Goal: Book appointment/travel/reservation

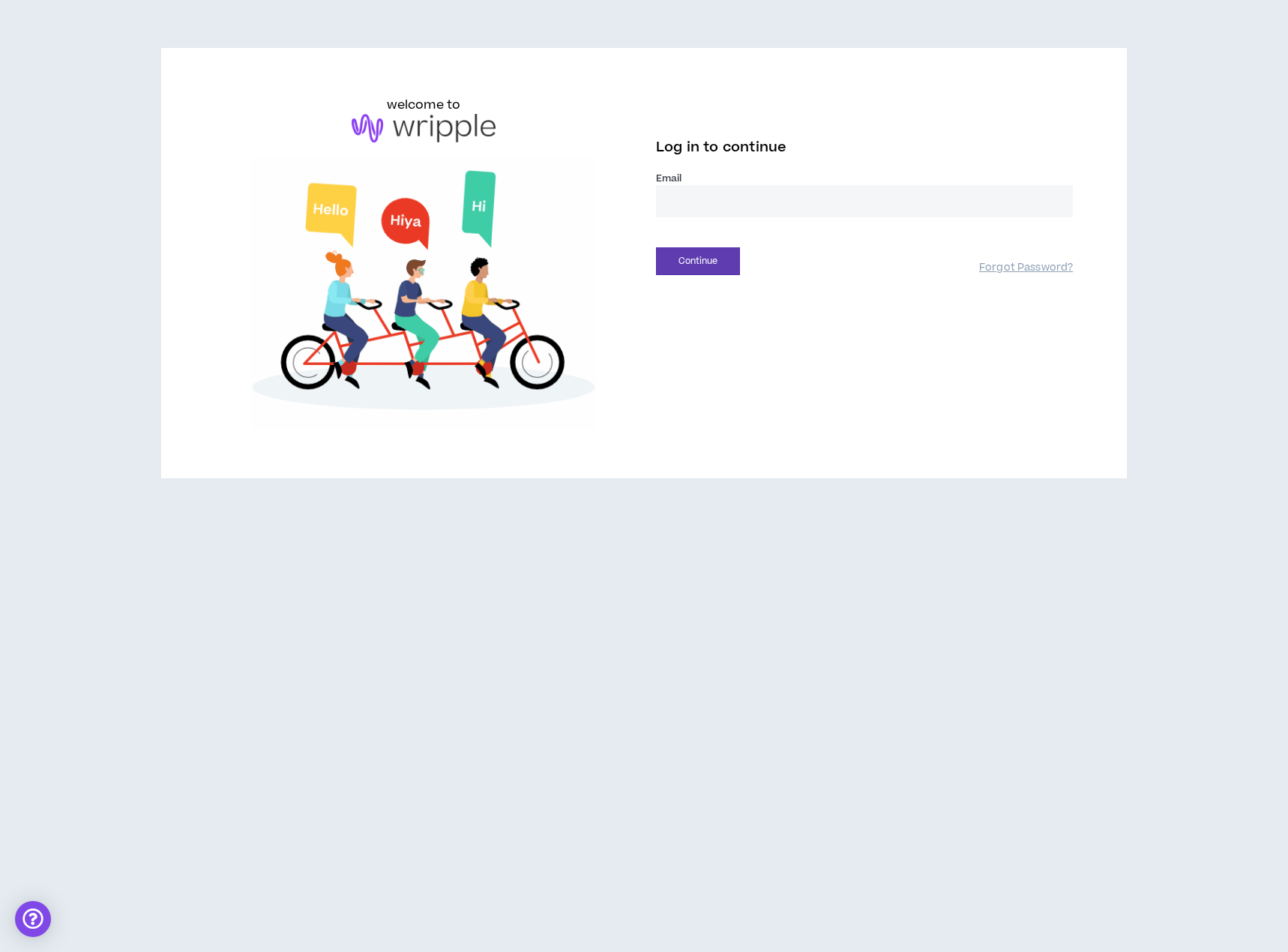
click at [720, 203] on input "email" at bounding box center [865, 201] width 417 height 33
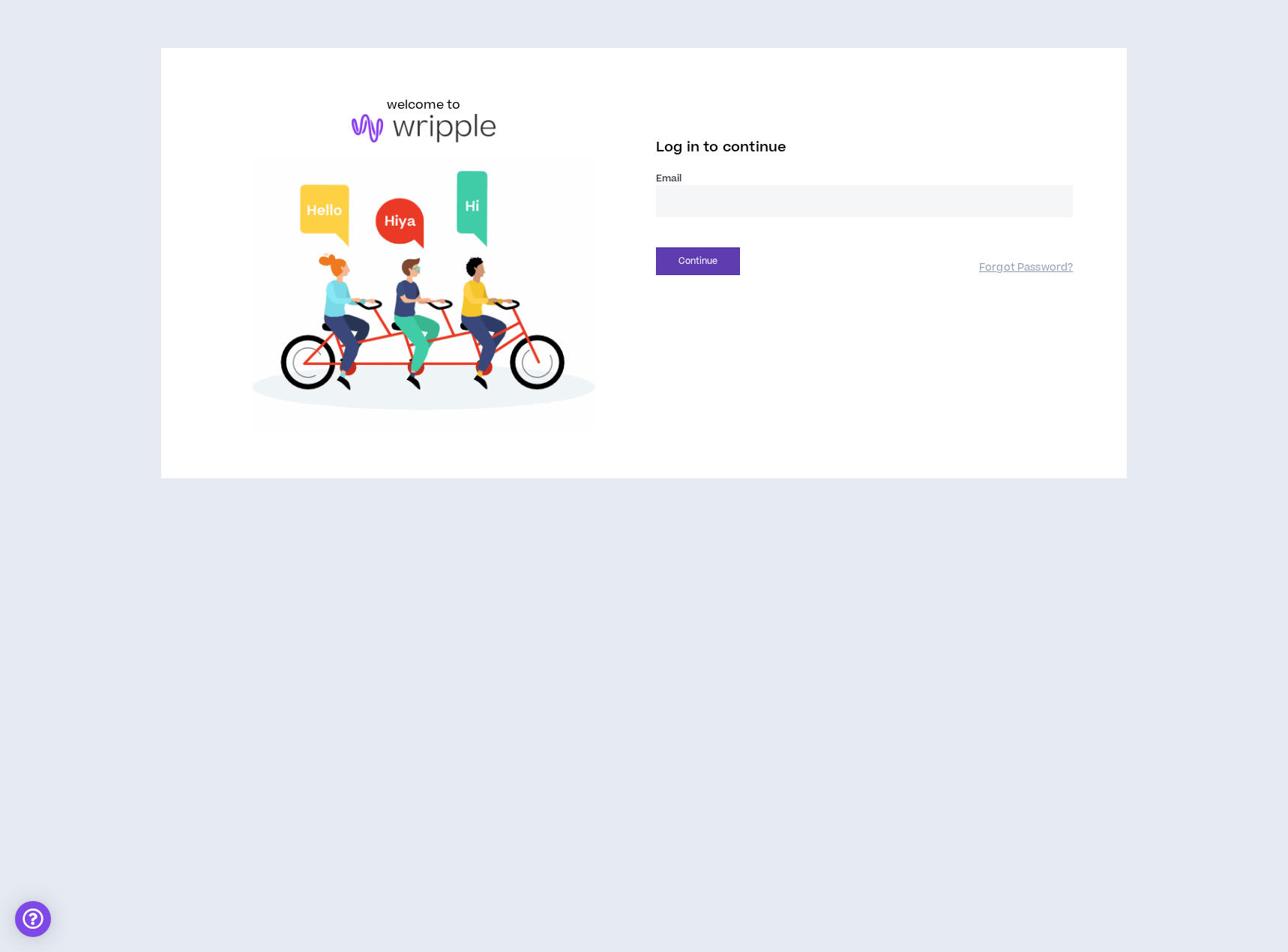
type input "**********"
click at [702, 266] on button "Continue" at bounding box center [698, 261] width 84 height 28
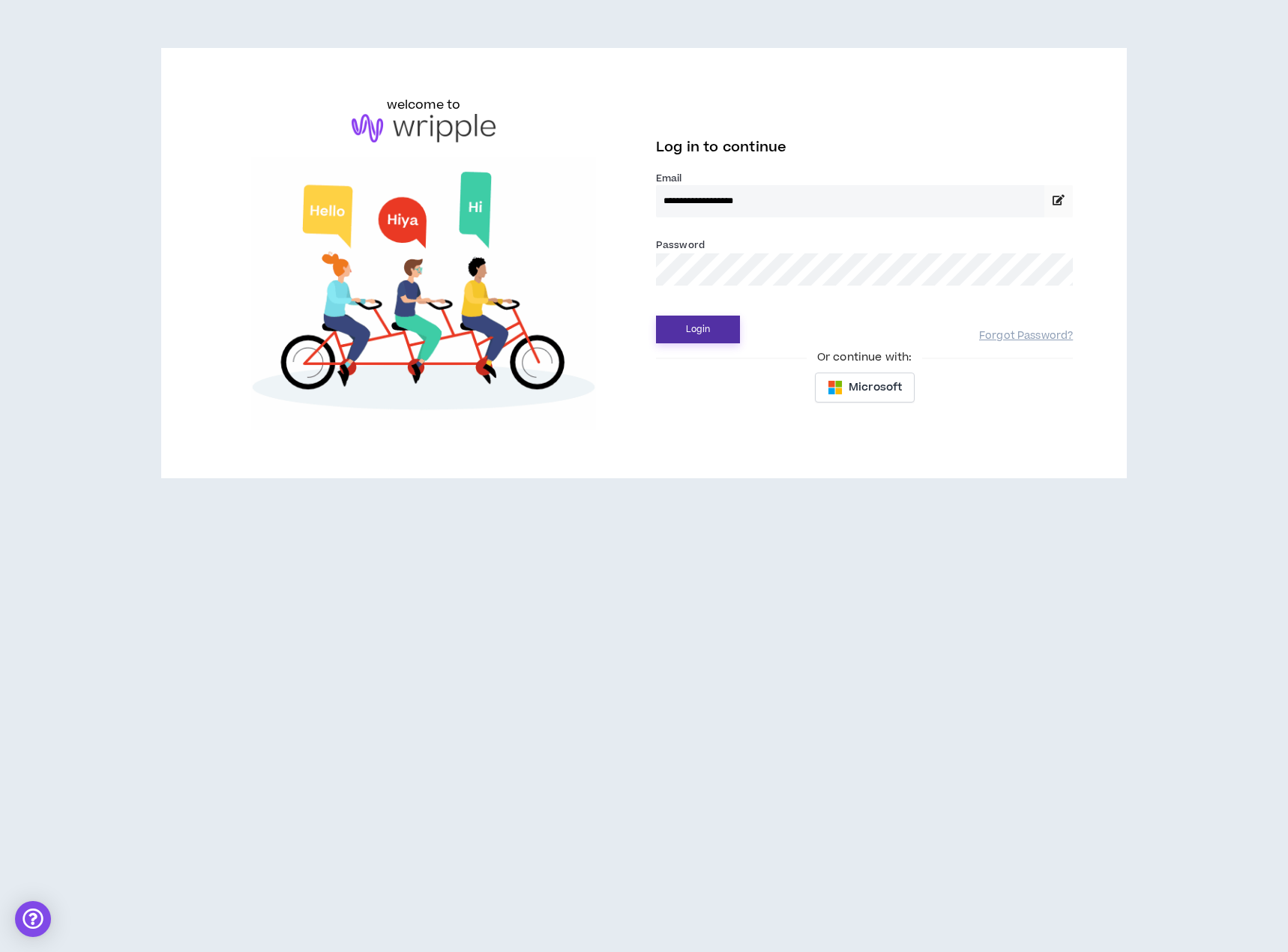
click at [702, 324] on button "Login" at bounding box center [698, 329] width 84 height 28
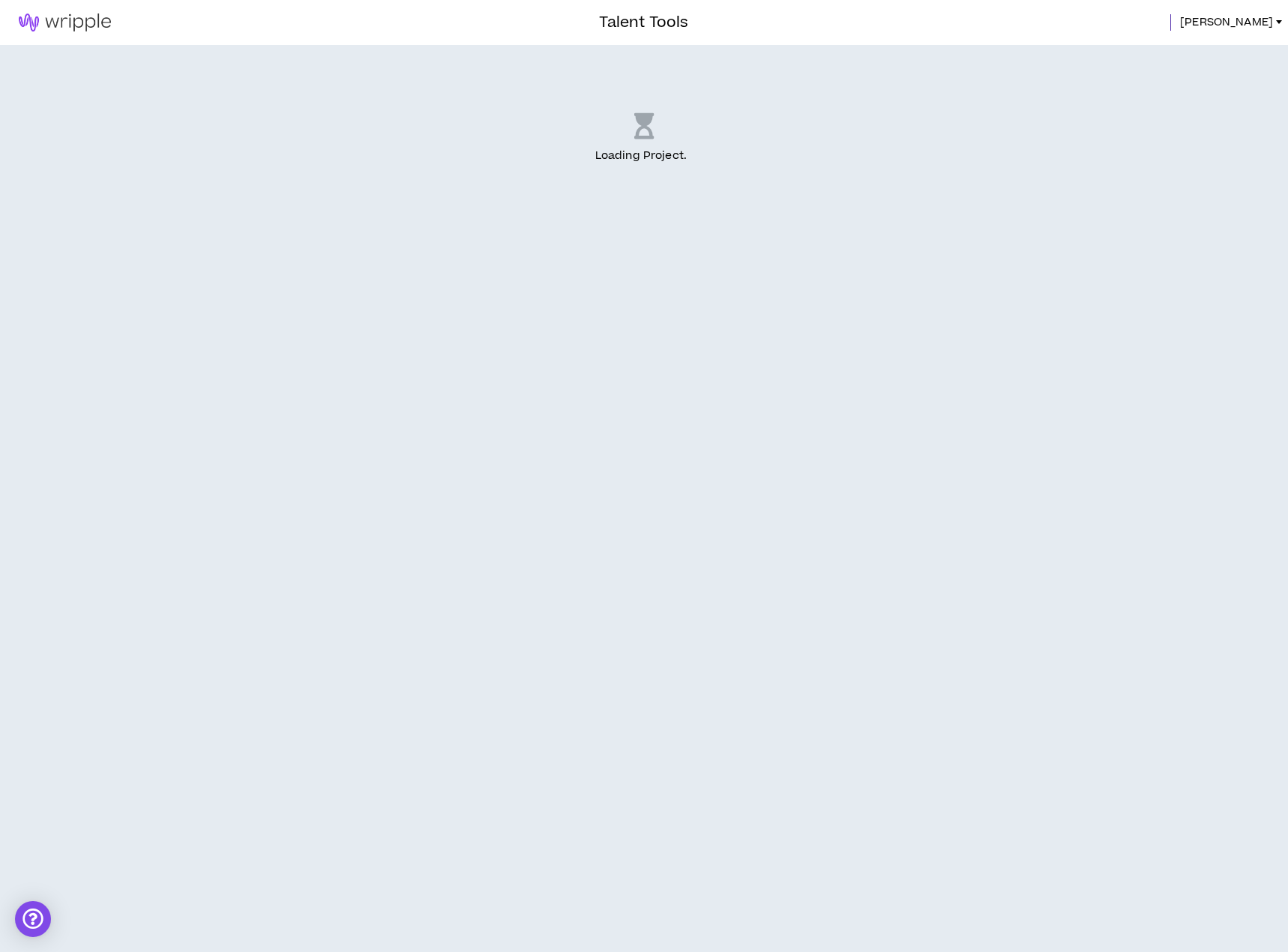
click at [681, 216] on div "Loading Project . .." at bounding box center [644, 139] width 1288 height 188
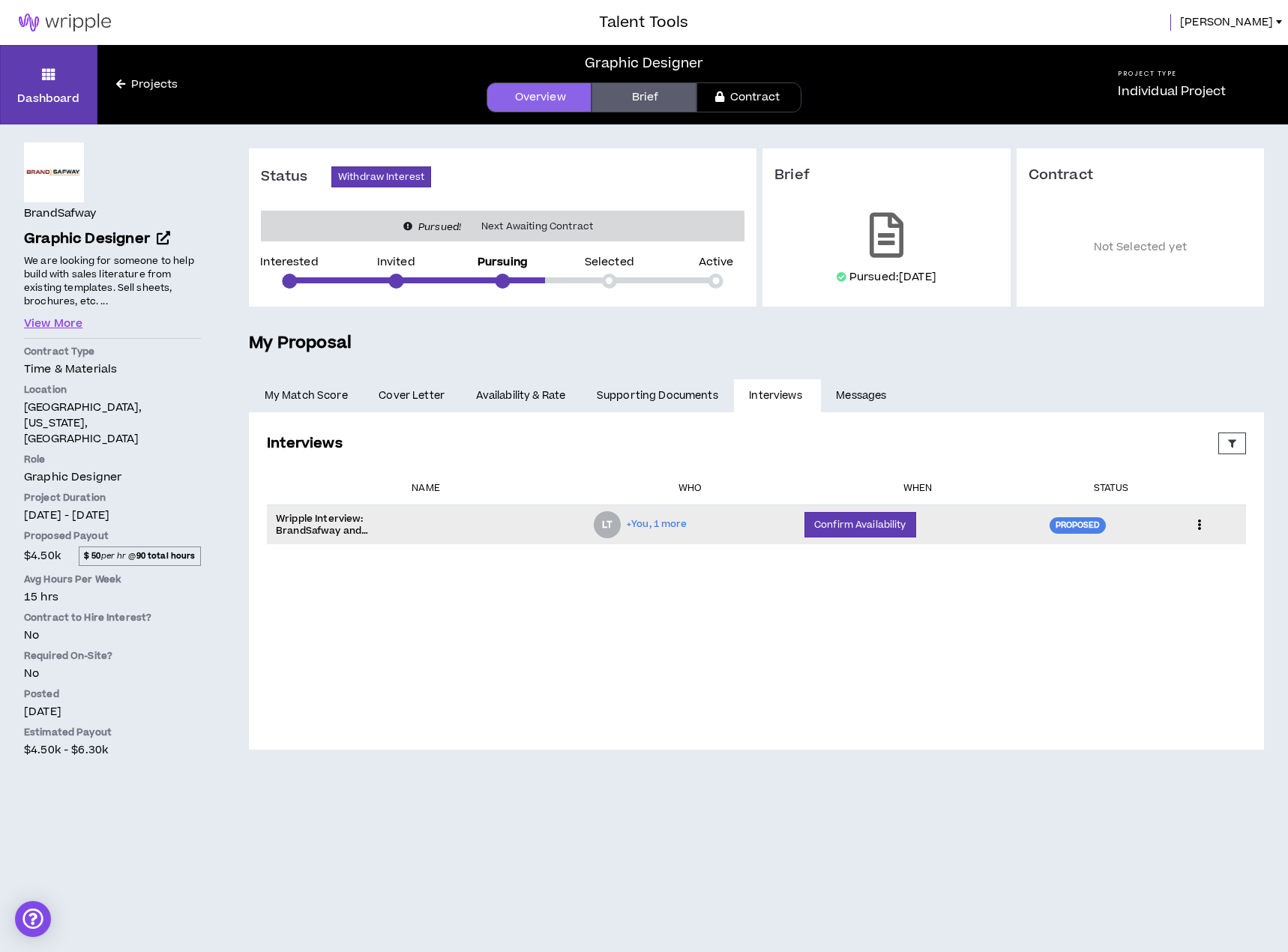
click at [642, 526] on span "+You, 1 more" at bounding box center [656, 524] width 60 height 14
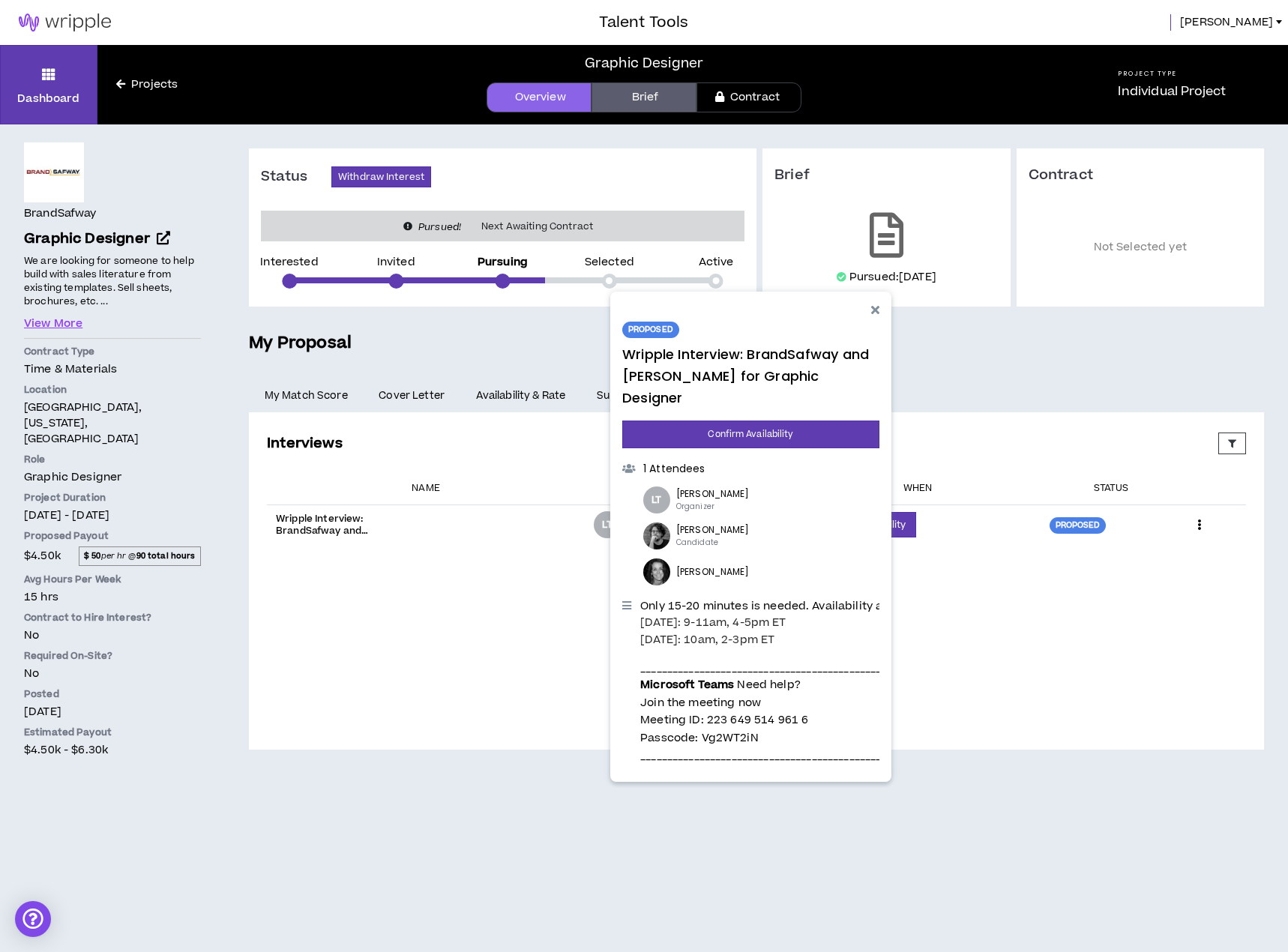
click at [659, 558] on div at bounding box center [657, 572] width 27 height 27
click at [688, 565] on p "[PERSON_NAME]" at bounding box center [713, 572] width 73 height 14
drag, startPoint x: 691, startPoint y: 551, endPoint x: 725, endPoint y: 554, distance: 34.1
click at [724, 565] on p "[PERSON_NAME]" at bounding box center [713, 572] width 73 height 14
click at [725, 565] on p "[PERSON_NAME]" at bounding box center [713, 572] width 73 height 14
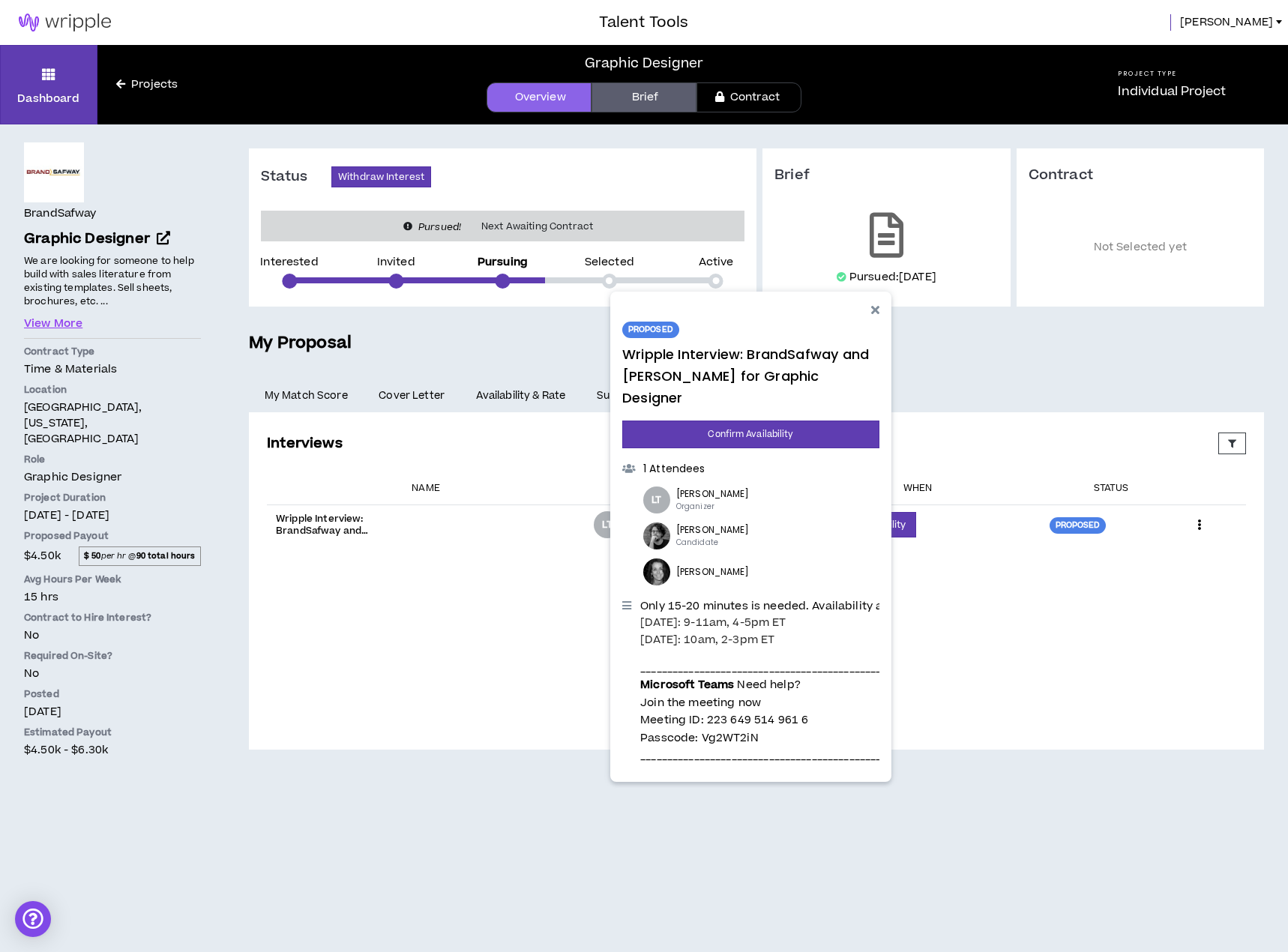
click at [588, 601] on div "Interviews Proposed Upcoming Completed Rejected Requested Reschedule Canceled E…" at bounding box center [757, 581] width 991 height 309
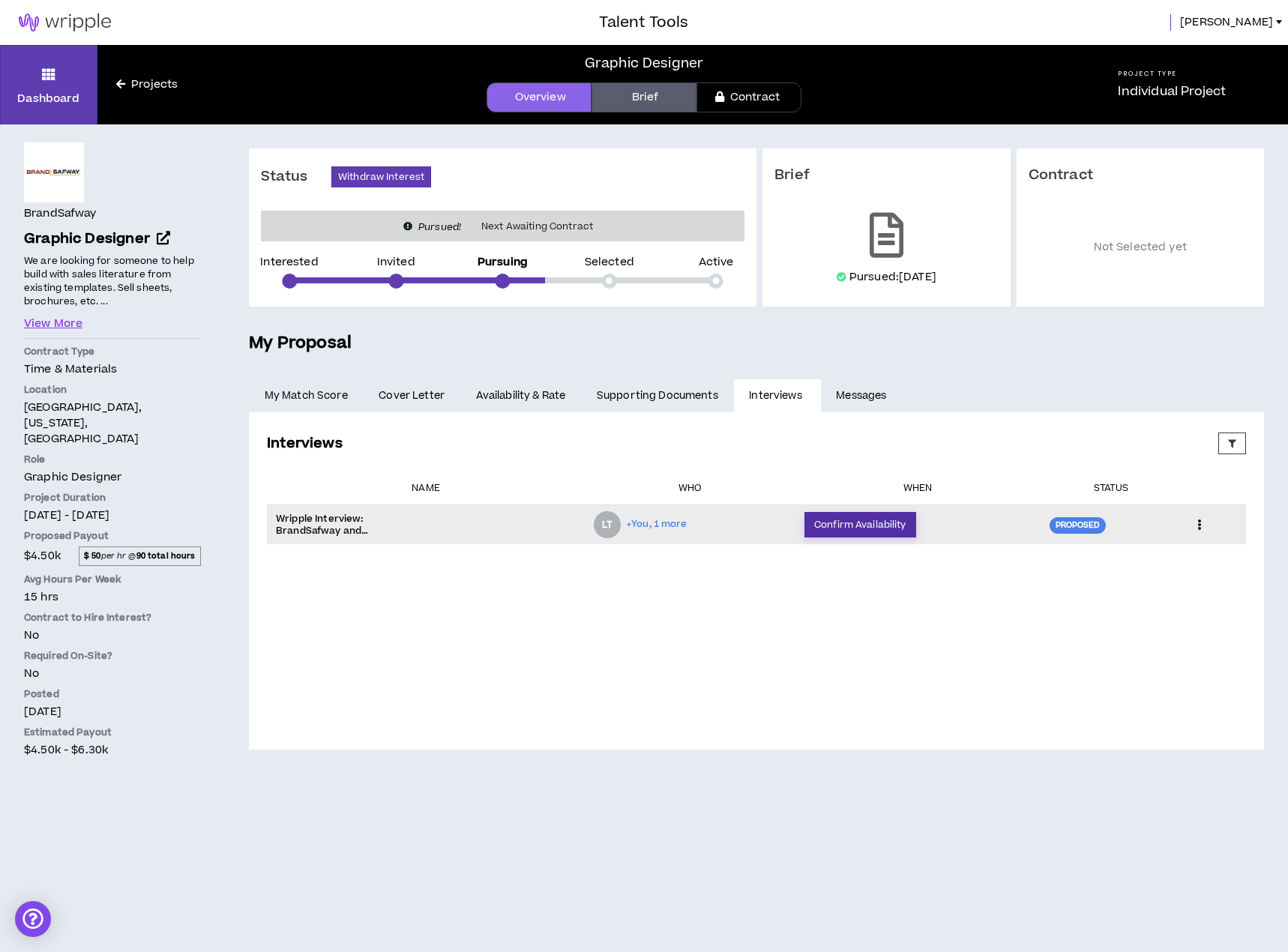
click at [857, 525] on button "Confirm Availability" at bounding box center [860, 525] width 111 height 25
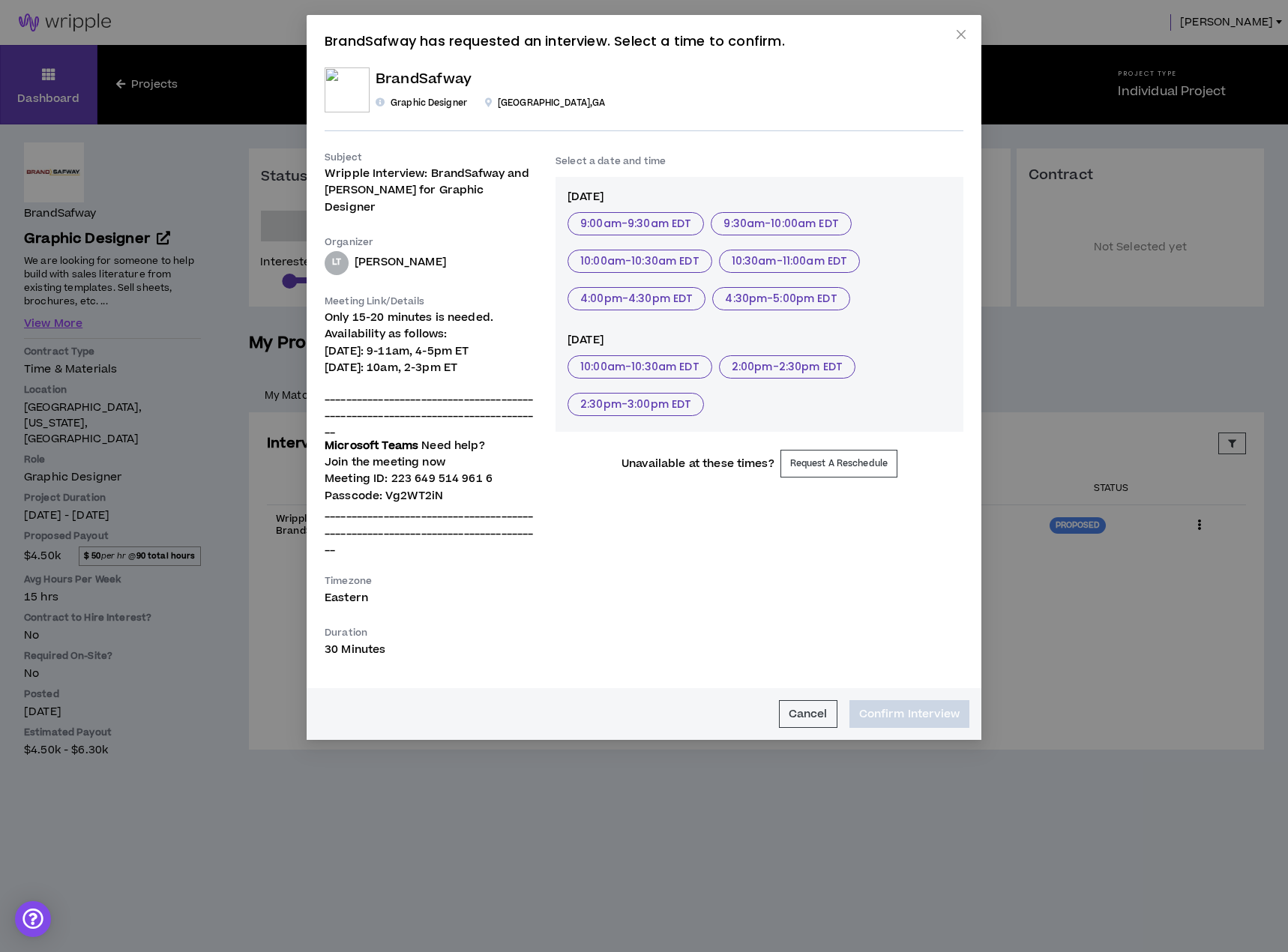
drag, startPoint x: 798, startPoint y: 30, endPoint x: 816, endPoint y: 40, distance: 20.6
click at [816, 40] on div "BrandSafway has requested an interview. Select a time to confirm. BrandSafway G…" at bounding box center [644, 378] width 675 height 725
drag, startPoint x: 815, startPoint y: 33, endPoint x: 820, endPoint y: 53, distance: 20.6
click at [820, 53] on div "BrandSafway has requested an interview. Select a time to confirm. BrandSafway G…" at bounding box center [644, 345] width 639 height 625
drag, startPoint x: 823, startPoint y: 29, endPoint x: 827, endPoint y: 45, distance: 16.5
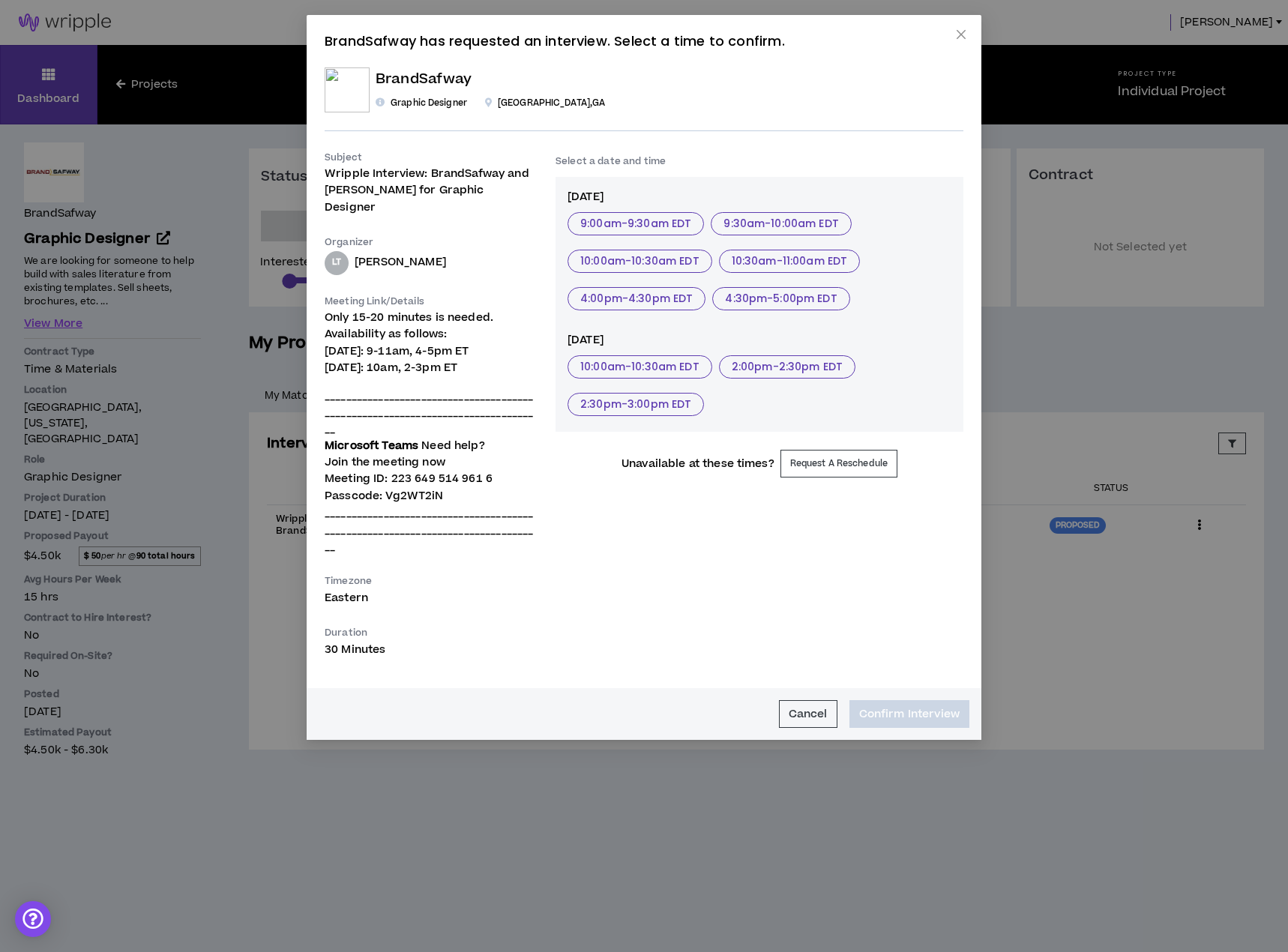
click at [827, 45] on div "BrandSafway has requested an interview. Select a time to confirm. BrandSafway G…" at bounding box center [644, 378] width 675 height 725
drag, startPoint x: 617, startPoint y: 220, endPoint x: 588, endPoint y: 651, distance: 432.0
click at [588, 651] on div "BrandSafway has requested an interview. Select a time to confirm. BrandSafway G…" at bounding box center [644, 386] width 639 height 707
click at [638, 611] on div "Select a date and time [DATE] 9:00am - 9:30am EDT 9:30am - 10:00am EDT 10:00am …" at bounding box center [759, 404] width 408 height 509
click at [761, 606] on div "Select a date and time [DATE] 9:00am - 9:30am EDT 9:30am - 10:00am EDT 10:00am …" at bounding box center [759, 404] width 408 height 509
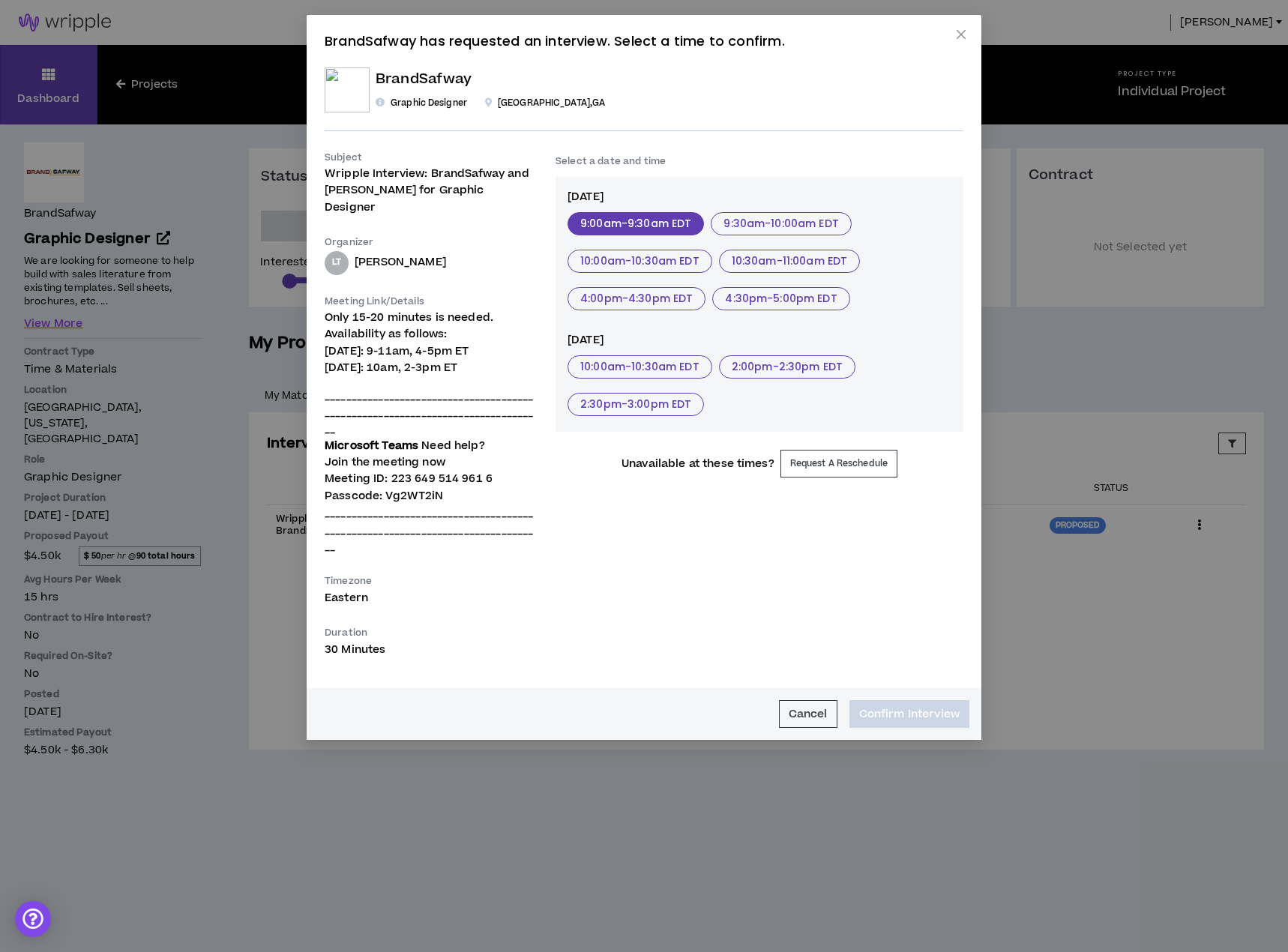
click at [656, 220] on button "9:00am - 9:30am EDT" at bounding box center [636, 223] width 137 height 23
click at [920, 700] on button "Confirm Interview" at bounding box center [909, 713] width 120 height 28
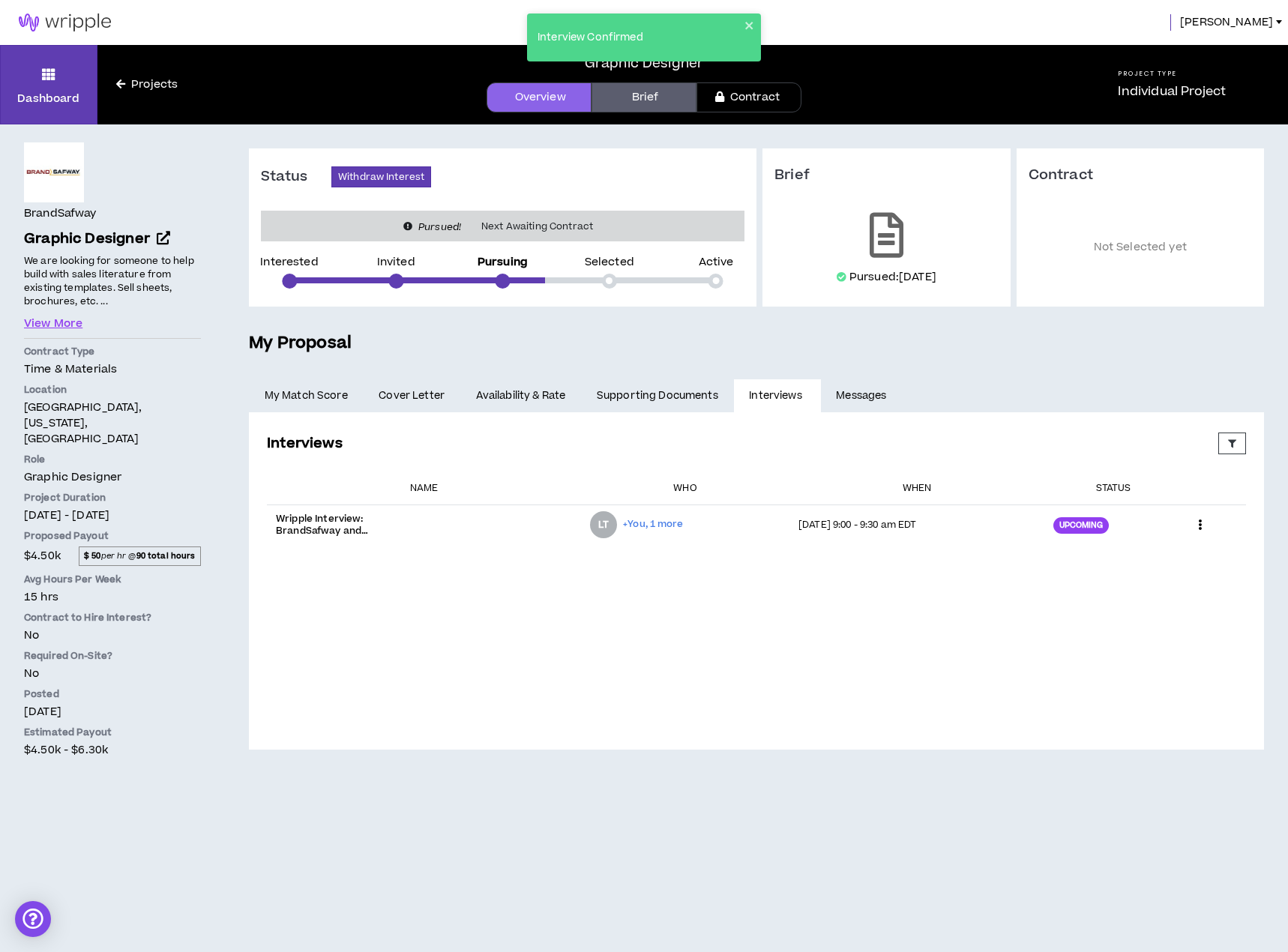
click at [741, 625] on div "Interviews Proposed Upcoming Completed Rejected Requested Reschedule Canceled E…" at bounding box center [757, 581] width 991 height 309
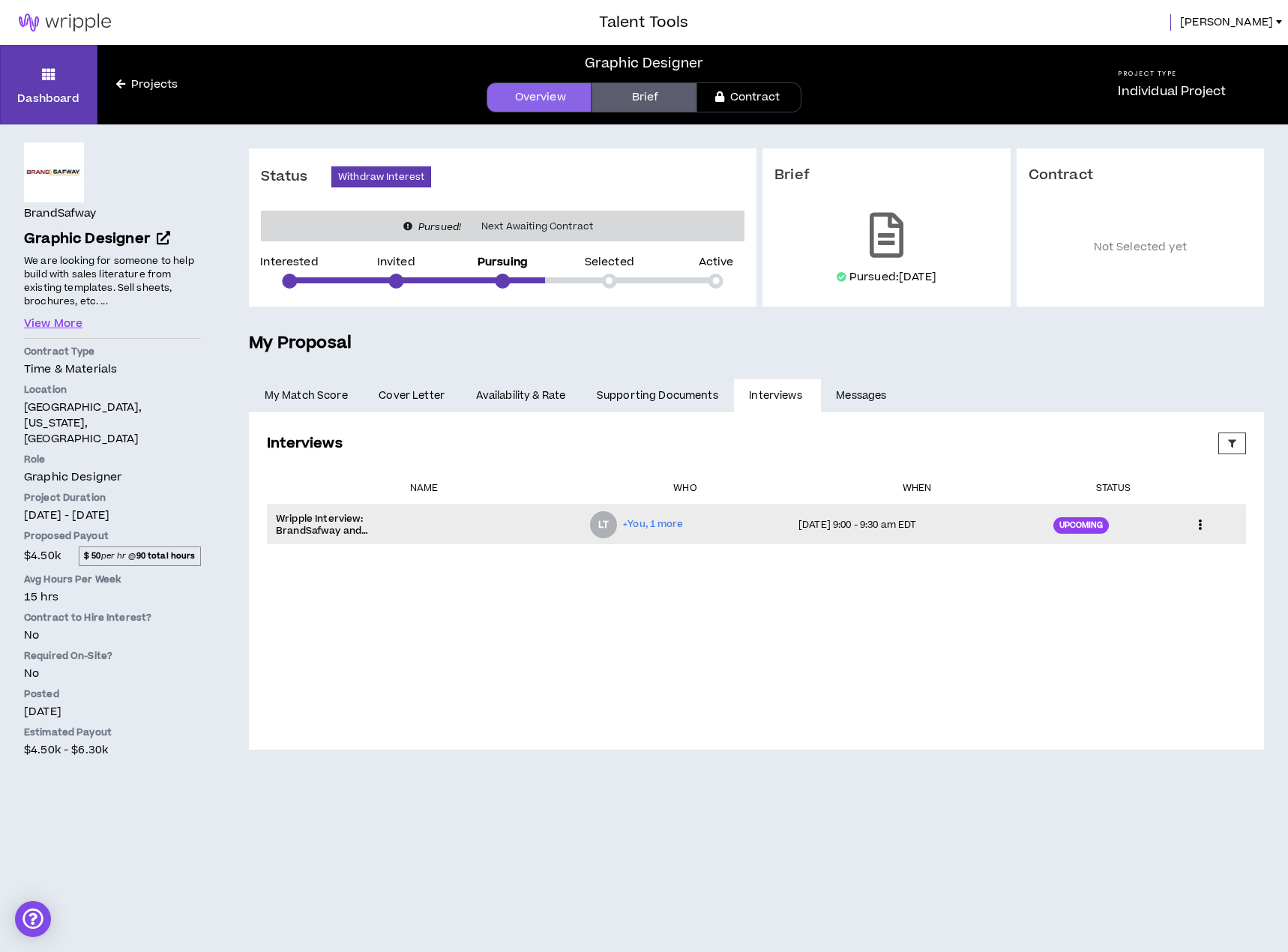
click at [1205, 525] on icon at bounding box center [1200, 525] width 16 height 22
click at [1203, 524] on icon at bounding box center [1200, 525] width 16 height 22
